Goal: Navigation & Orientation: Understand site structure

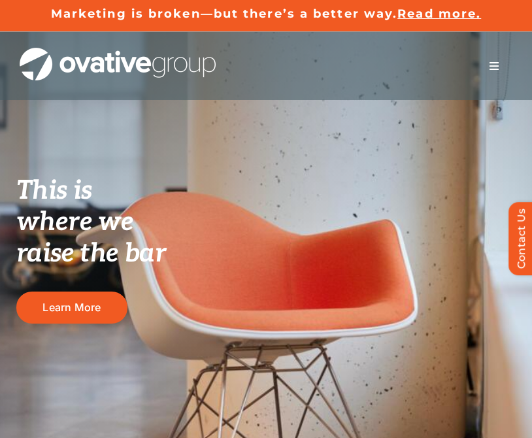
click at [498, 67] on span "Menu" at bounding box center [494, 66] width 10 height 10
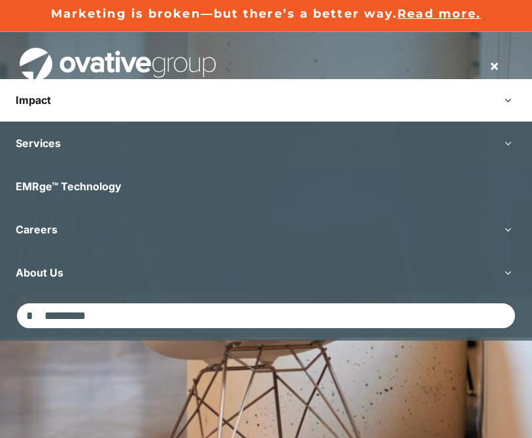
click at [353, 95] on link "Impact" at bounding box center [266, 100] width 532 height 43
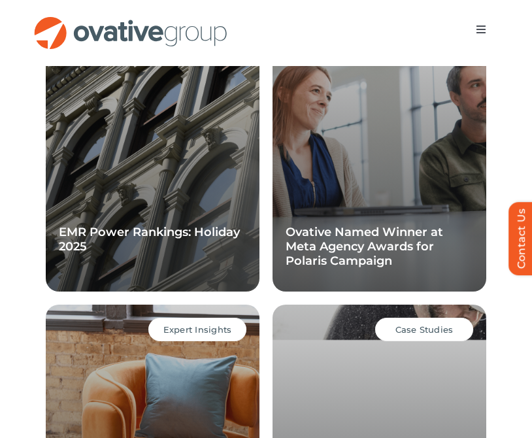
scroll to position [1190, 0]
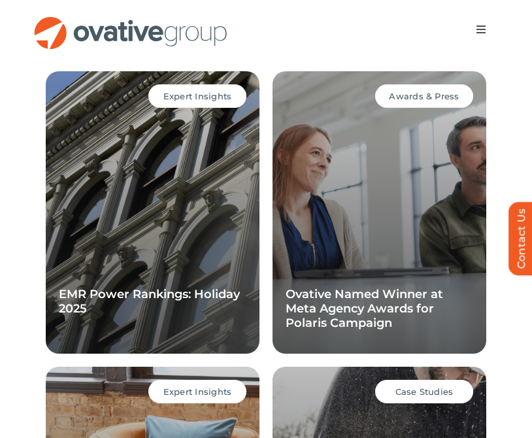
click at [476, 31] on span "Menu" at bounding box center [481, 29] width 10 height 10
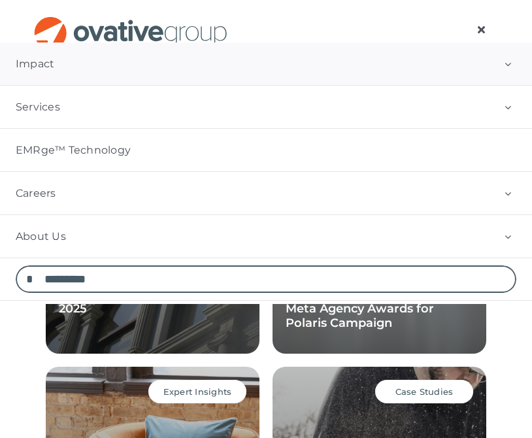
click at [498, 54] on button "Open submenu of Impact" at bounding box center [508, 64] width 48 height 43
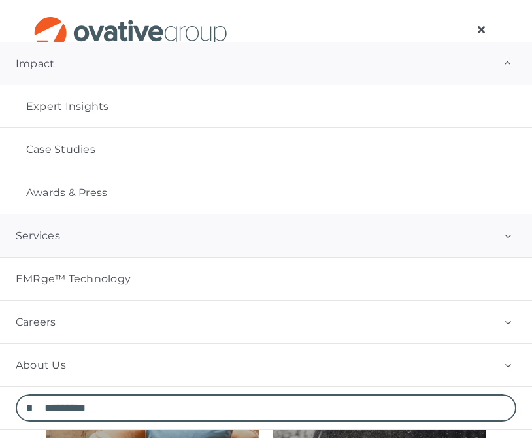
click at [508, 242] on button "Open submenu of Services" at bounding box center [508, 236] width 48 height 43
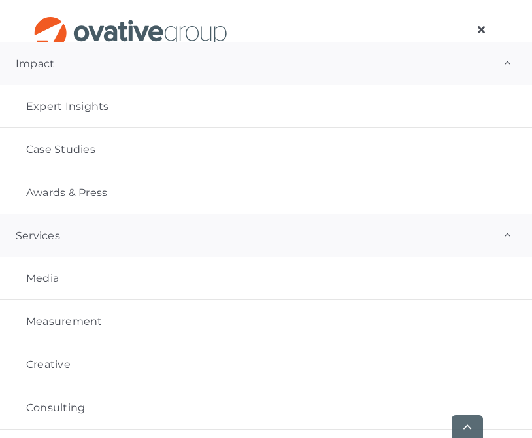
scroll to position [2139, 0]
click at [476, 31] on span "Menu" at bounding box center [481, 29] width 10 height 10
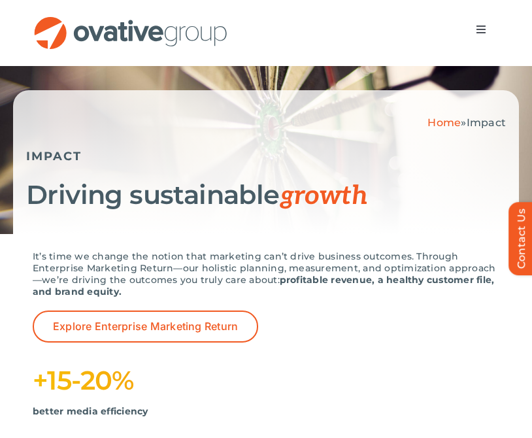
scroll to position [0, 0]
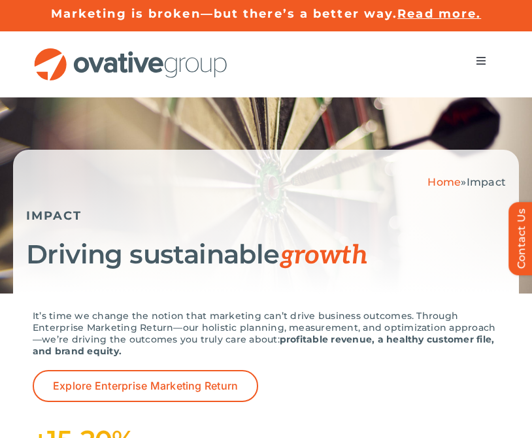
click at [488, 65] on button "Toggle Navigation" at bounding box center [481, 61] width 37 height 26
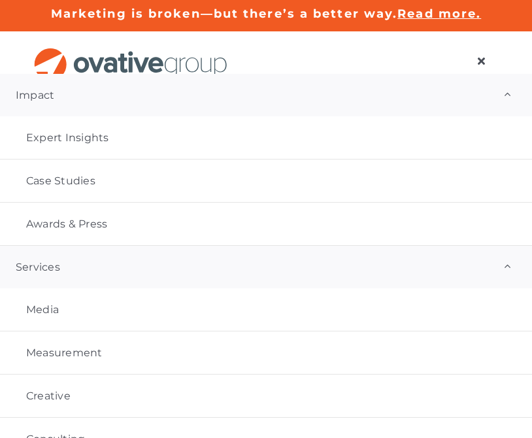
click at [476, 63] on span "Menu" at bounding box center [481, 61] width 10 height 10
